Goal: Find specific page/section: Find specific page/section

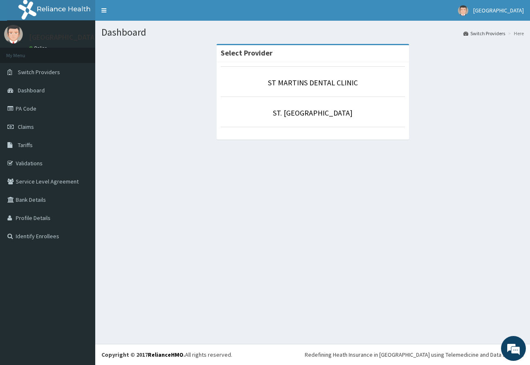
click at [317, 107] on li "ST. [GEOGRAPHIC_DATA]" at bounding box center [313, 111] width 184 height 31
click at [316, 113] on link "ST. [GEOGRAPHIC_DATA]" at bounding box center [313, 113] width 80 height 10
click at [320, 114] on link "ST. [GEOGRAPHIC_DATA]" at bounding box center [313, 113] width 80 height 10
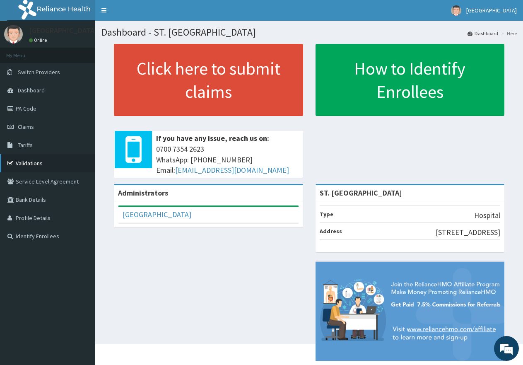
click at [65, 159] on link "Validations" at bounding box center [47, 163] width 95 height 18
